Goal: Find contact information: Find contact information

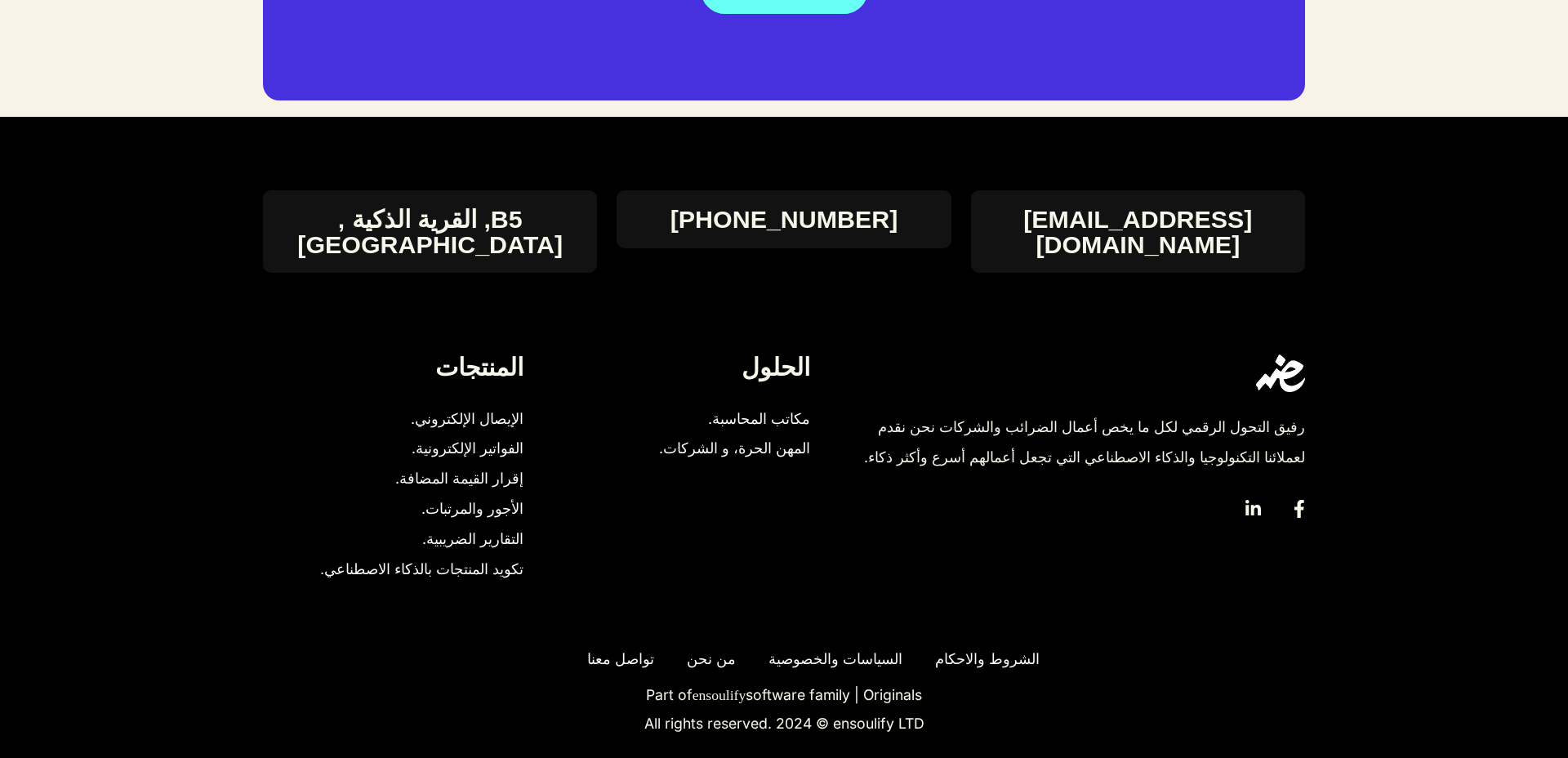
scroll to position [3518, 0]
drag, startPoint x: 818, startPoint y: 693, endPoint x: 936, endPoint y: 693, distance: 118.0
click at [935, 718] on p "All rights reserved. 2024 © ensoulify LTD" at bounding box center [784, 725] width 1046 height 15
click at [957, 718] on p "All rights reserved. 2024 © ensoulify LTD" at bounding box center [784, 725] width 1046 height 15
click at [627, 646] on span "تواصل معنا" at bounding box center [616, 661] width 75 height 30
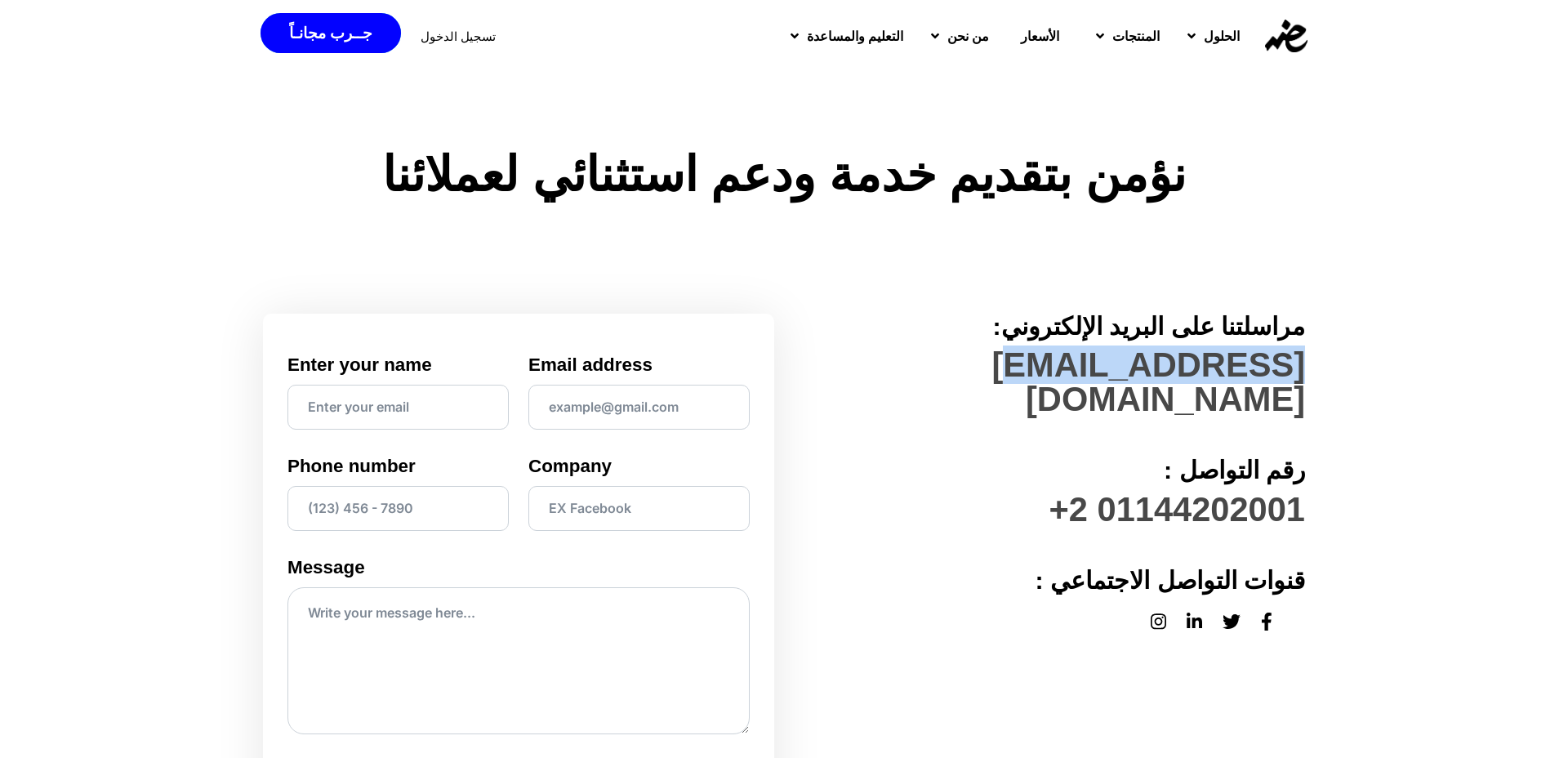
drag, startPoint x: 1280, startPoint y: 374, endPoint x: 1314, endPoint y: 374, distance: 34.0
click at [1331, 373] on div "مراسلتنا على البريد الإلكتروني: hi@edariba.com رقم التواصل : 01144202001 2+ قنو…" at bounding box center [784, 616] width 1568 height 719
click at [928, 379] on h3 "[EMAIL_ADDRESS][DOMAIN_NAME]" at bounding box center [1048, 382] width 511 height 68
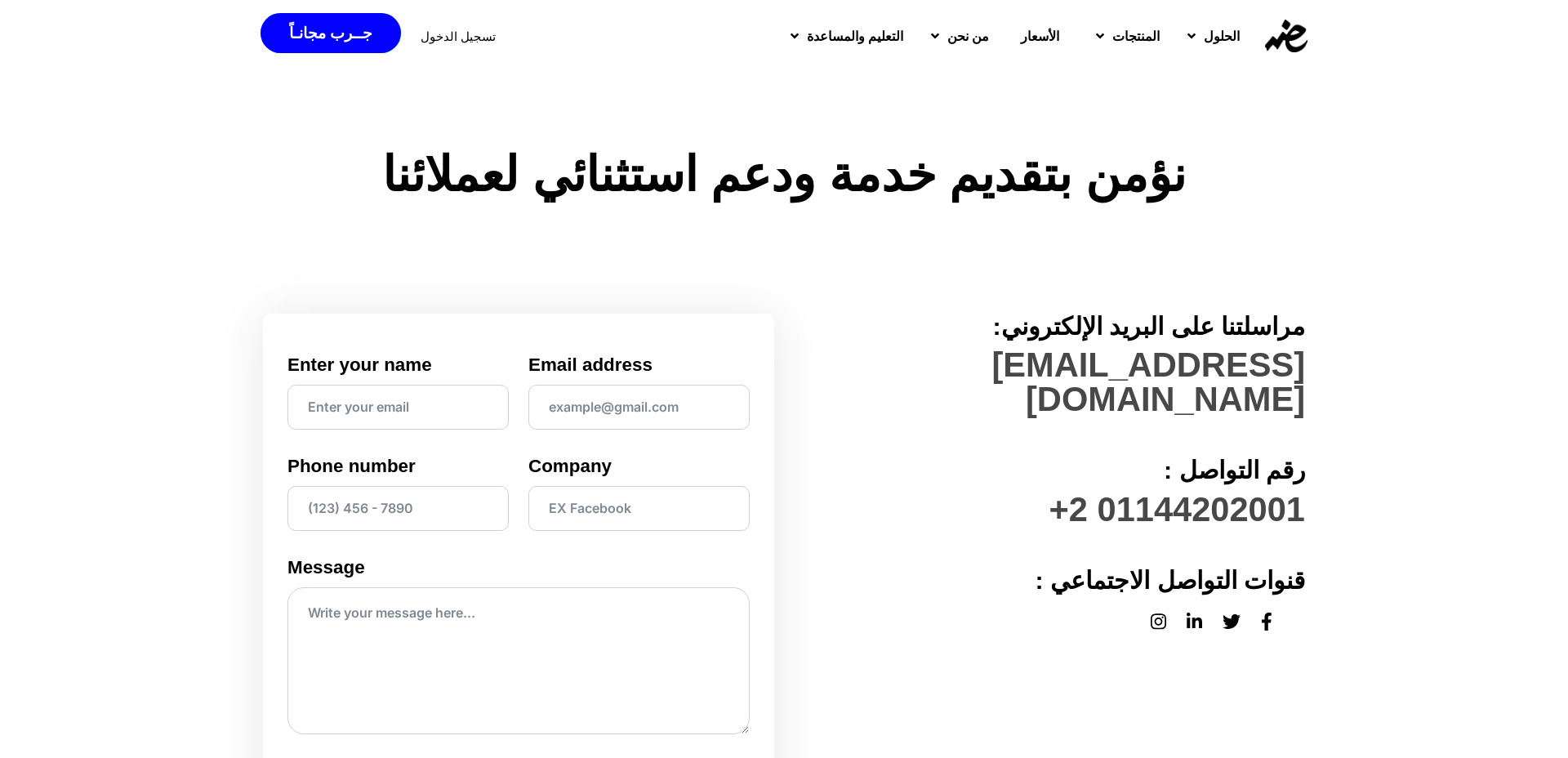
click at [1272, 36] on img at bounding box center [1286, 36] width 42 height 33
